Goal: Navigation & Orientation: Find specific page/section

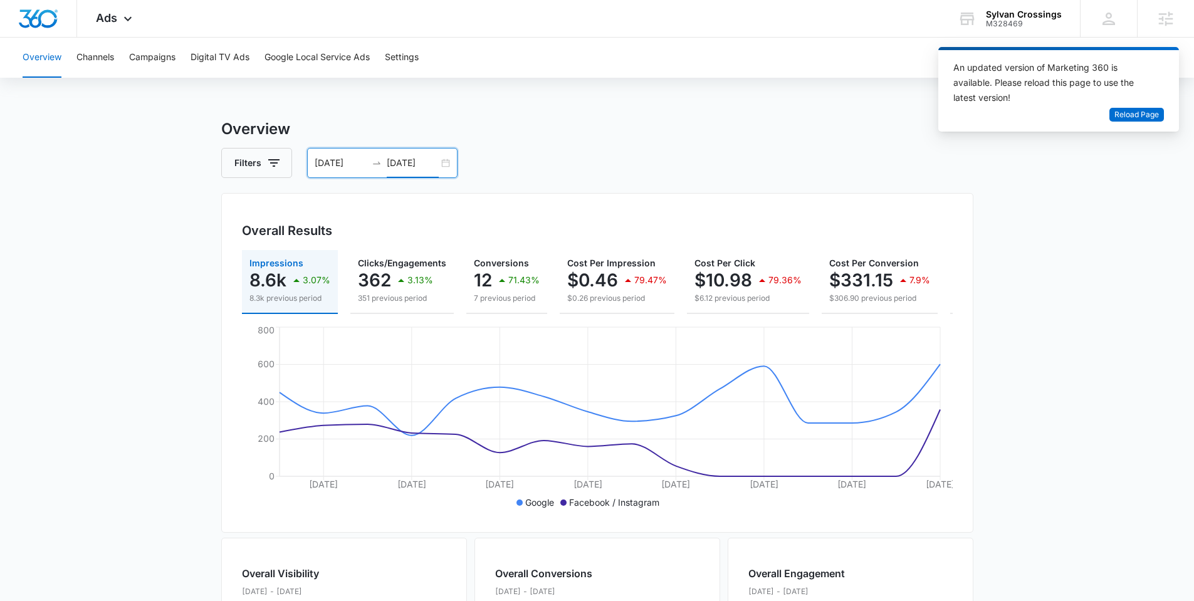
scroll to position [0, 151]
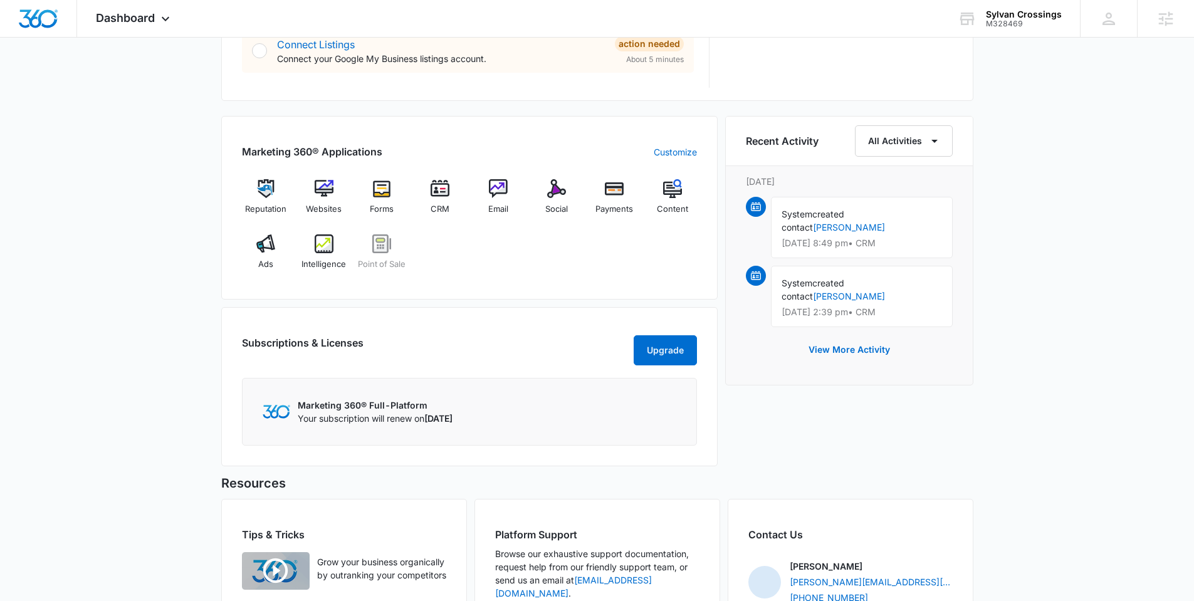
scroll to position [818, 0]
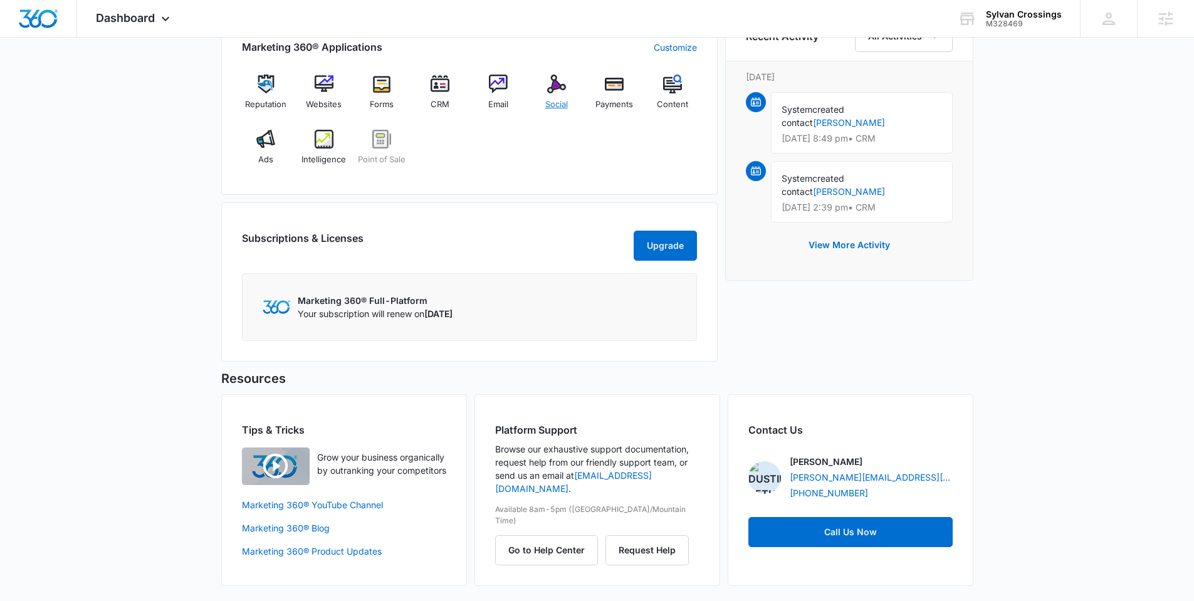
click at [563, 98] on span "Social" at bounding box center [556, 104] width 23 height 13
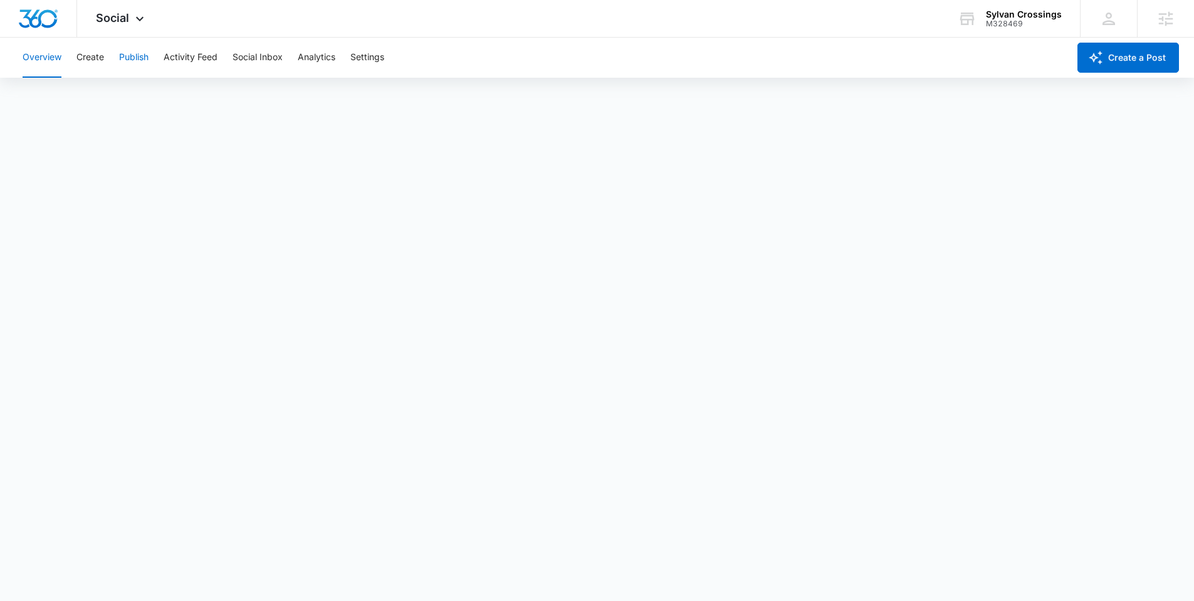
click at [139, 52] on button "Publish" at bounding box center [133, 58] width 29 height 40
click at [100, 56] on button "Create" at bounding box center [90, 58] width 28 height 40
click at [128, 96] on button "Approvals" at bounding box center [123, 95] width 42 height 35
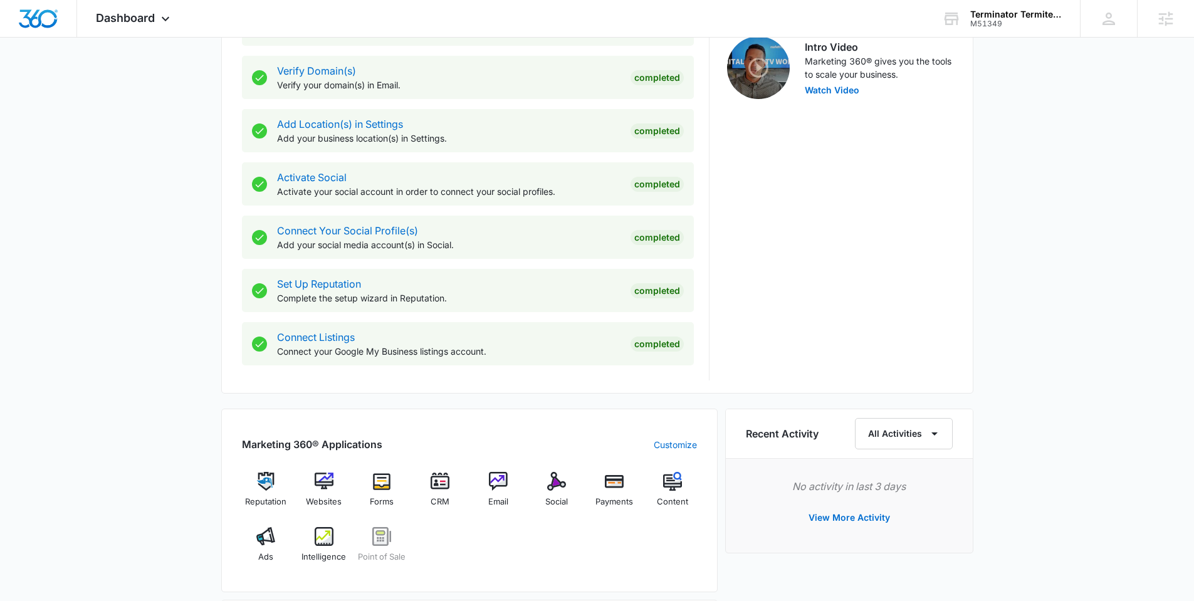
scroll to position [610, 0]
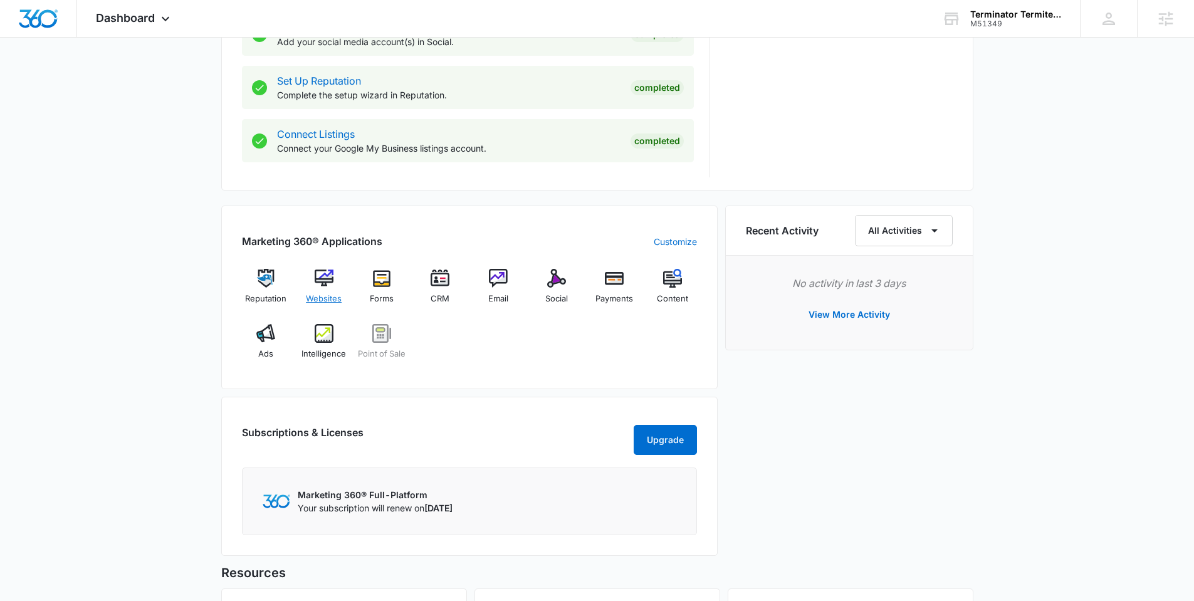
click at [328, 282] on img at bounding box center [324, 278] width 19 height 19
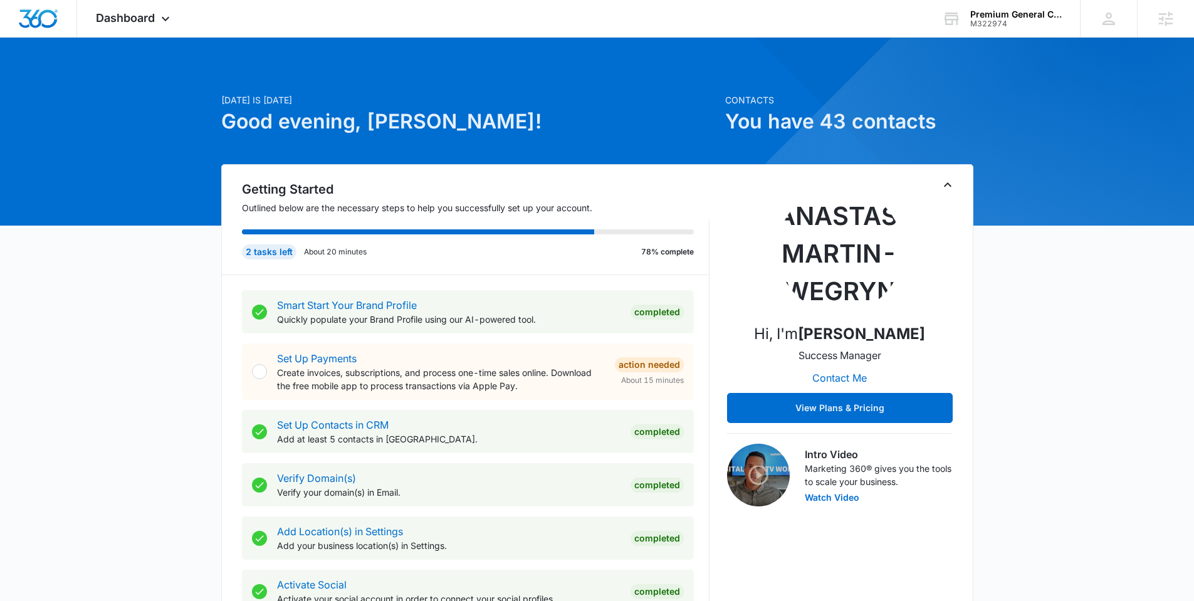
scroll to position [423, 0]
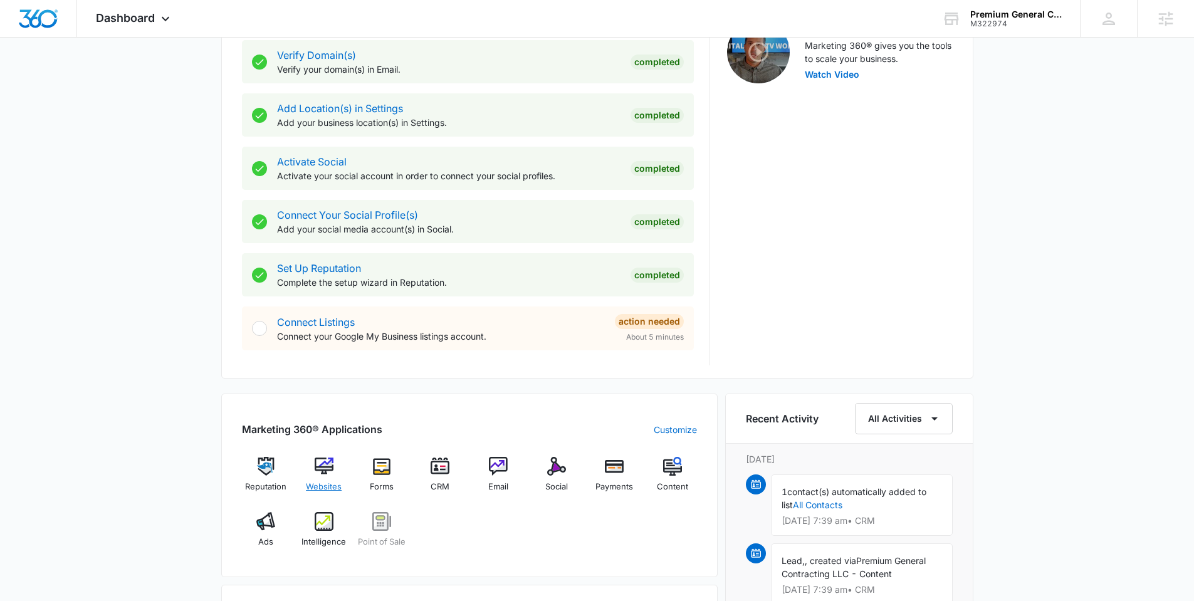
click at [337, 474] on div "Websites" at bounding box center [324, 479] width 48 height 45
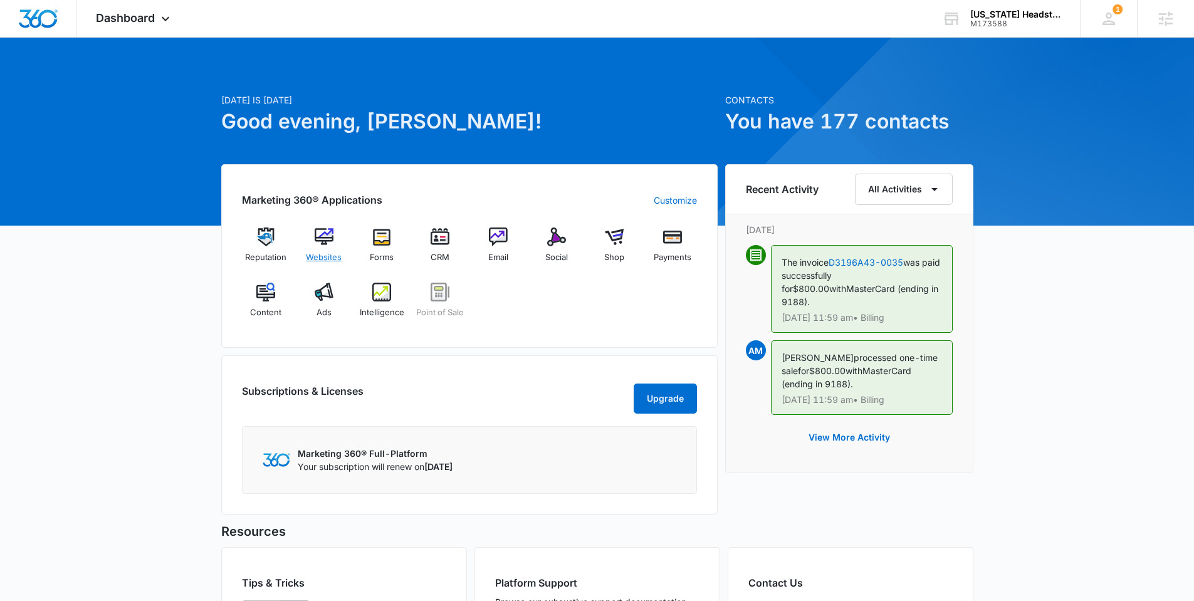
click at [333, 244] on div "Websites" at bounding box center [324, 249] width 48 height 45
